Goal: Task Accomplishment & Management: Complete application form

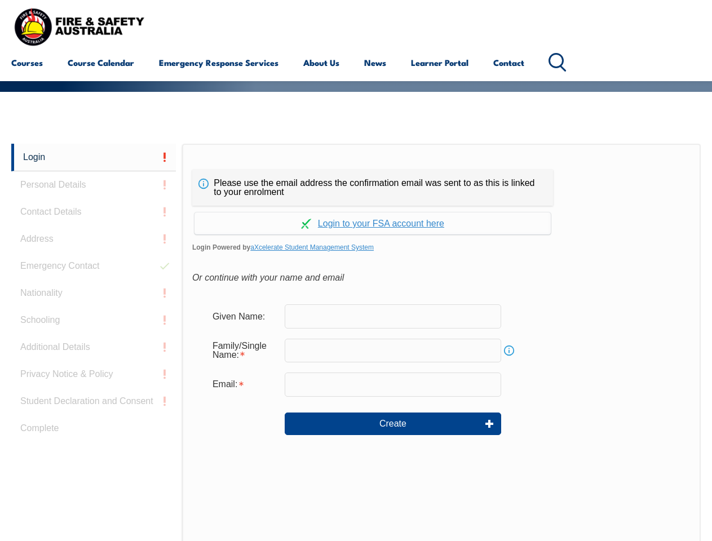
click at [356, 172] on div "Please use the email address the confirmation email was sent to as this is link…" at bounding box center [372, 188] width 361 height 36
click at [356, 342] on input "text" at bounding box center [393, 351] width 216 height 24
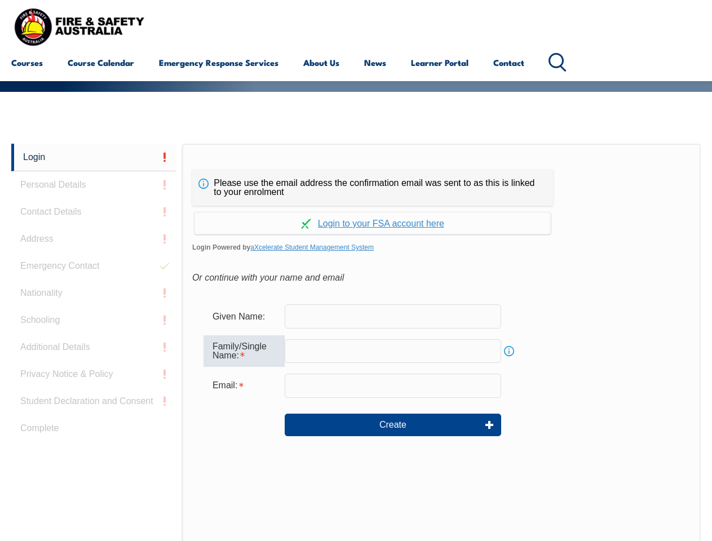
click at [94, 157] on link "Login" at bounding box center [93, 158] width 165 height 28
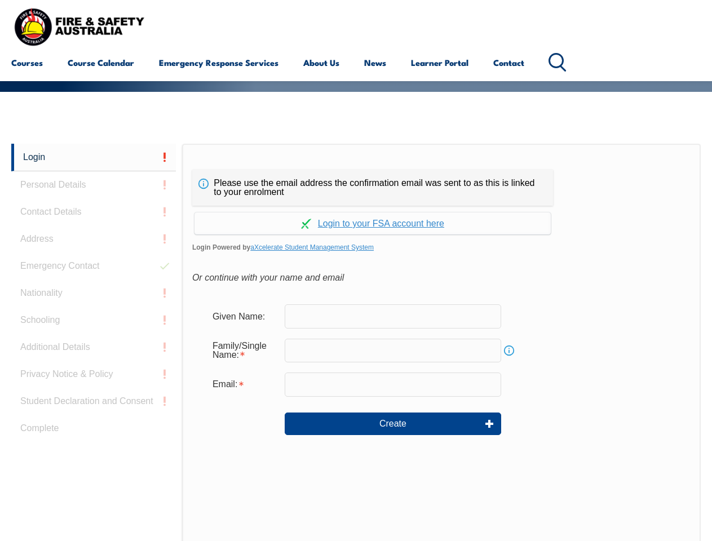
click at [94, 185] on div "Login Personal Details Contact Details Address Emergency Contact Nationality Sc…" at bounding box center [96, 425] width 171 height 563
click at [94, 212] on div "Login Personal Details Contact Details Address Emergency Contact Nationality Sc…" at bounding box center [96, 425] width 171 height 563
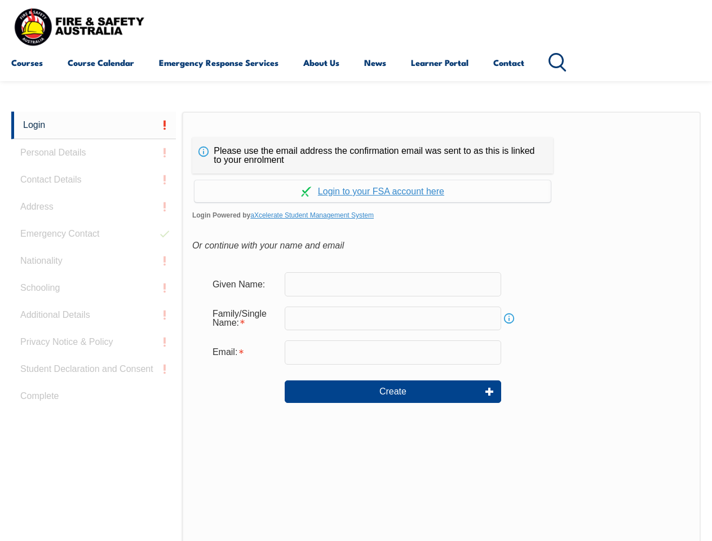
click at [94, 239] on div "Login Personal Details Contact Details Address Emergency Contact Nationality Sc…" at bounding box center [96, 393] width 171 height 563
click at [94, 266] on div "Login Personal Details Contact Details Address Emergency Contact Nationality Sc…" at bounding box center [96, 393] width 171 height 563
click at [94, 293] on div "Login Personal Details Contact Details Address Emergency Contact Nationality Sc…" at bounding box center [96, 393] width 171 height 563
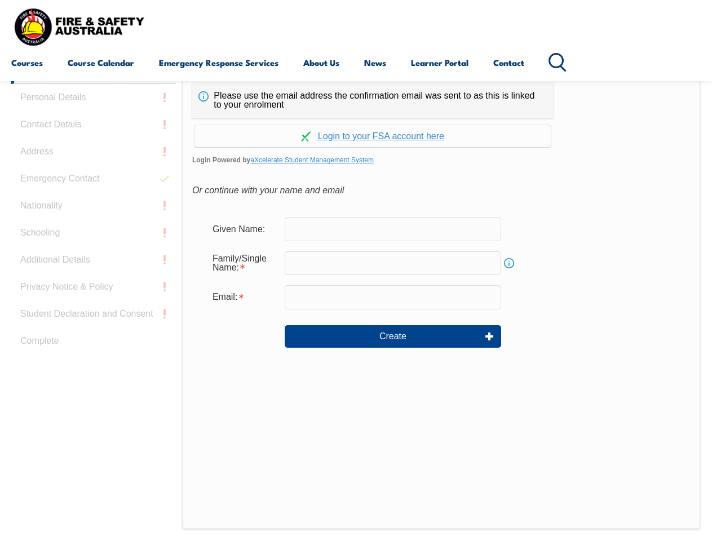
click at [94, 320] on div "Login Personal Details Contact Details Address Emergency Contact Nationality Sc…" at bounding box center [96, 337] width 171 height 563
click at [94, 347] on div "Login Personal Details Contact Details Address Emergency Contact Nationality Sc…" at bounding box center [96, 337] width 171 height 563
